Goal: Navigation & Orientation: Find specific page/section

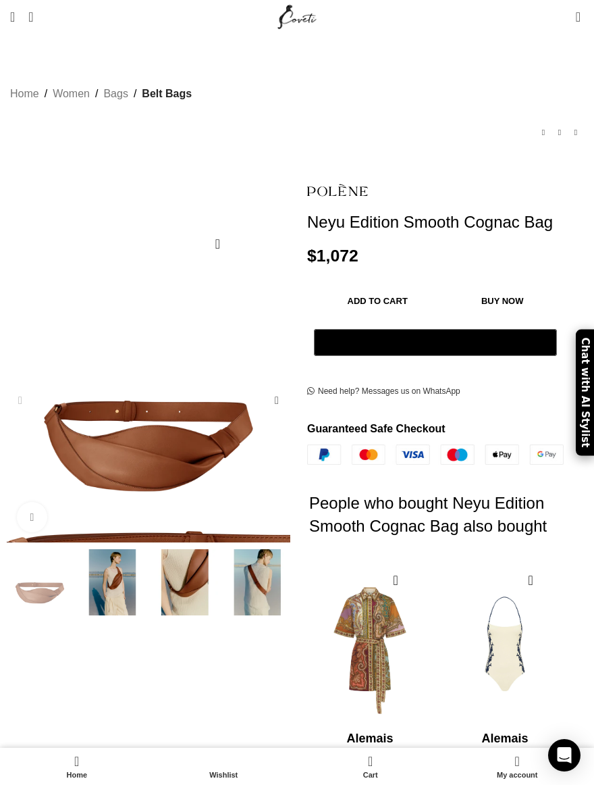
click at [74, 306] on img "1 / 4" at bounding box center [251, 531] width 675 height 773
click at [70, 85] on link "Women" at bounding box center [71, 94] width 37 height 18
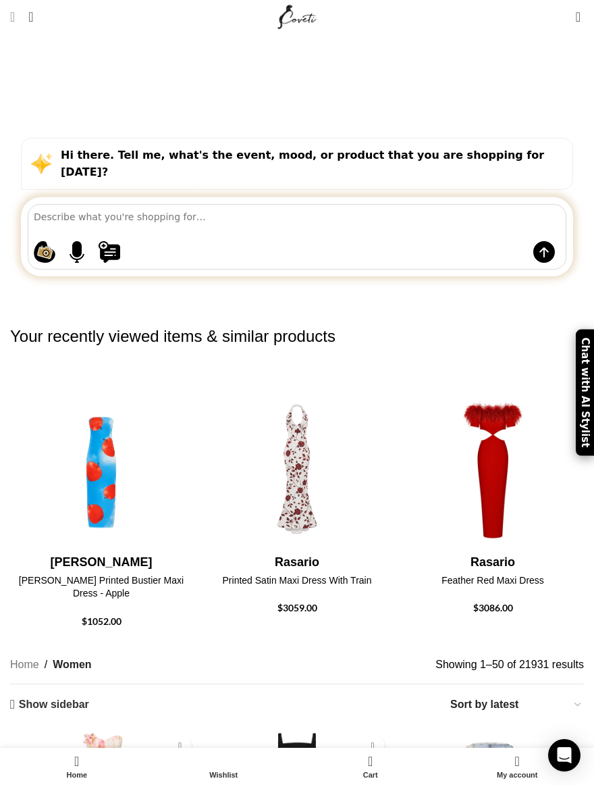
click at [8, 20] on link "Menu" at bounding box center [12, 16] width 18 height 27
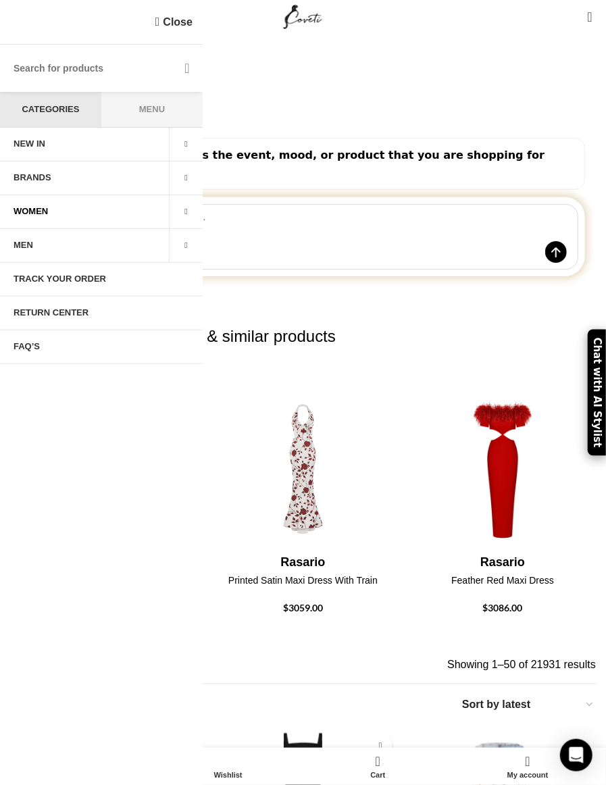
click at [55, 190] on link "BRANDS" at bounding box center [84, 178] width 169 height 34
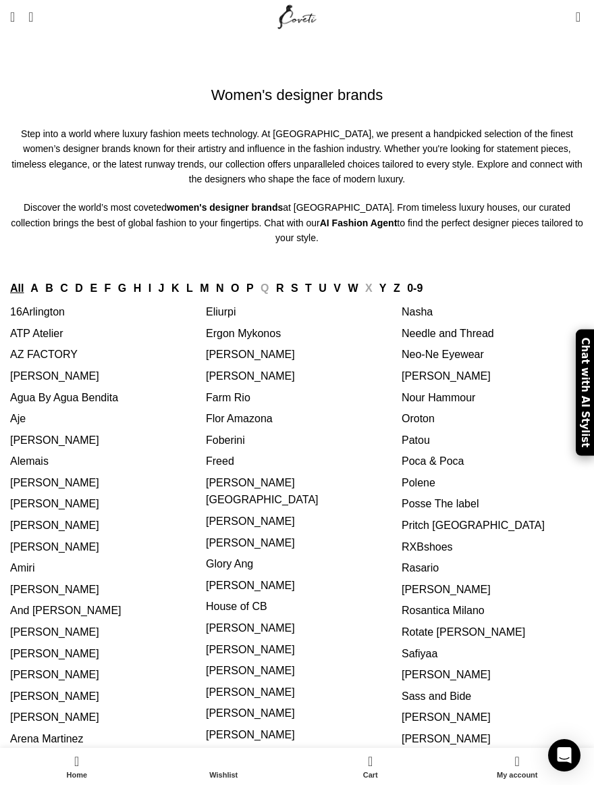
click at [224, 280] on div "All A B C D E F G H I J K L M N O P Q R S T U V W X Y Z 0-9" at bounding box center [297, 289] width 574 height 18
click at [197, 280] on div "All A B C D E F G H I J K L M N O P Q R S T U V W X Y Z 0-9" at bounding box center [297, 289] width 574 height 18
click at [111, 282] on link "F" at bounding box center [108, 287] width 7 height 11
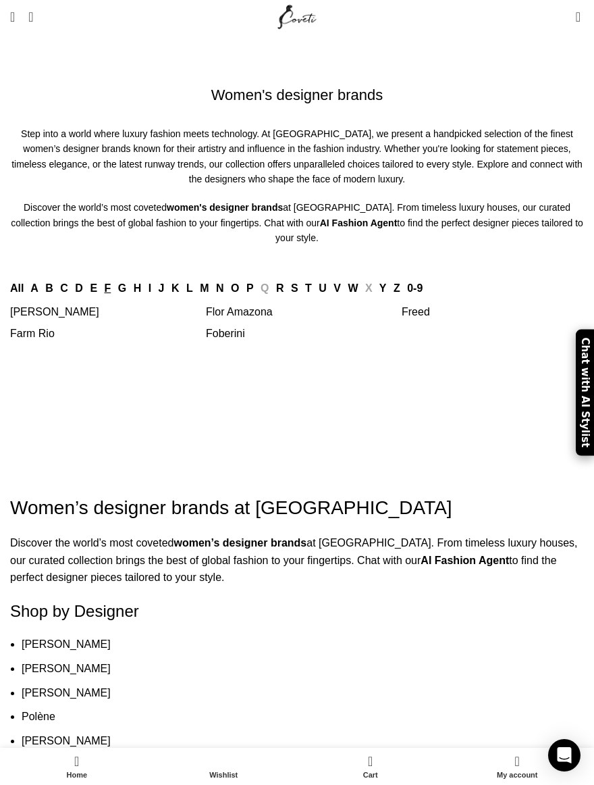
click at [214, 291] on div "All A B C D E F G H I J K L M N O P Q R S T U V W X Y Z 0-9 16Arlington ATP Ate…" at bounding box center [297, 311] width 574 height 63
click at [224, 306] on link "Flor Amazona" at bounding box center [239, 311] width 67 height 11
